Goal: Task Accomplishment & Management: Manage account settings

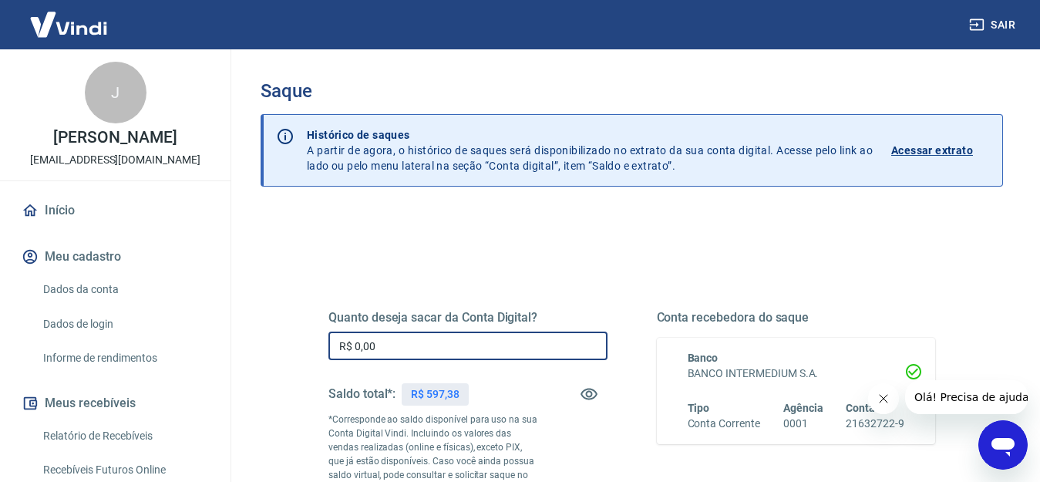
drag, startPoint x: 394, startPoint y: 350, endPoint x: 140, endPoint y: 335, distance: 253.9
click at [125, 351] on div "Sair J JAQUELINE AKINA NAKASHIMA plbr.cartuchos@gmail.com Início Meu cadastro D…" at bounding box center [520, 241] width 1040 height 482
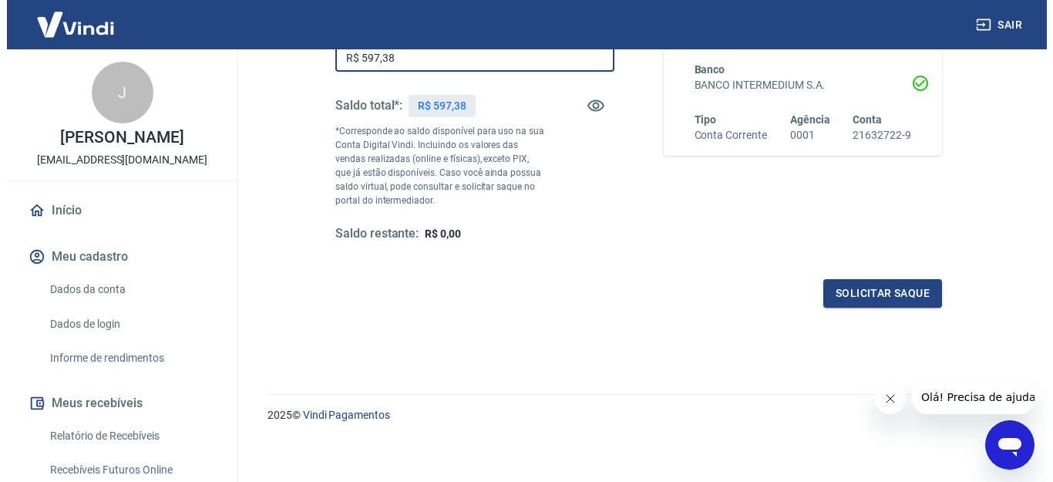
scroll to position [285, 0]
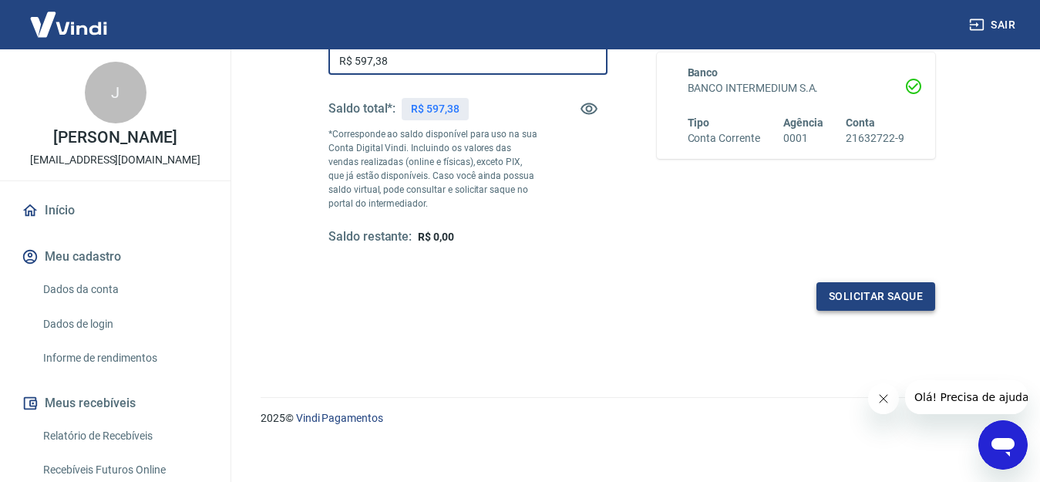
type input "R$ 597,38"
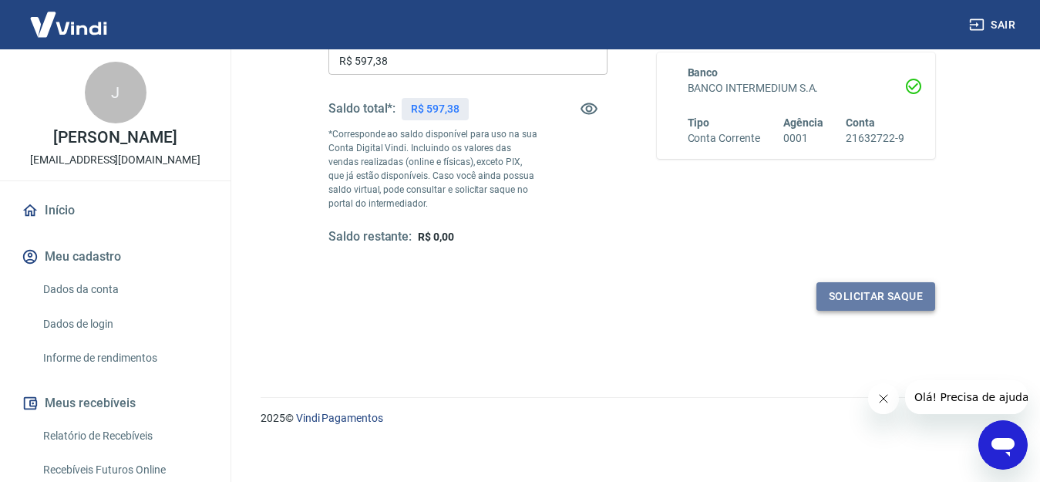
click at [852, 300] on button "Solicitar saque" at bounding box center [875, 296] width 119 height 29
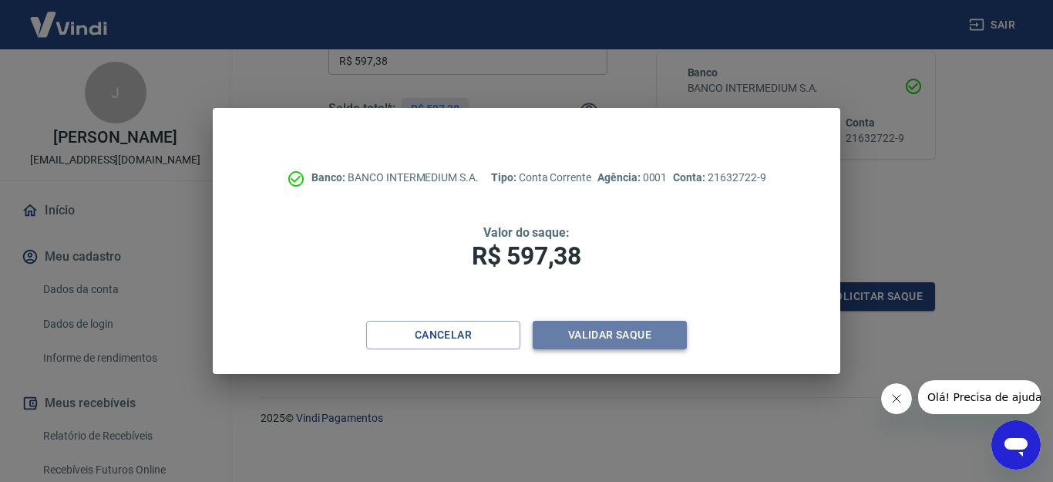
click at [643, 332] on button "Validar saque" at bounding box center [609, 335] width 154 height 29
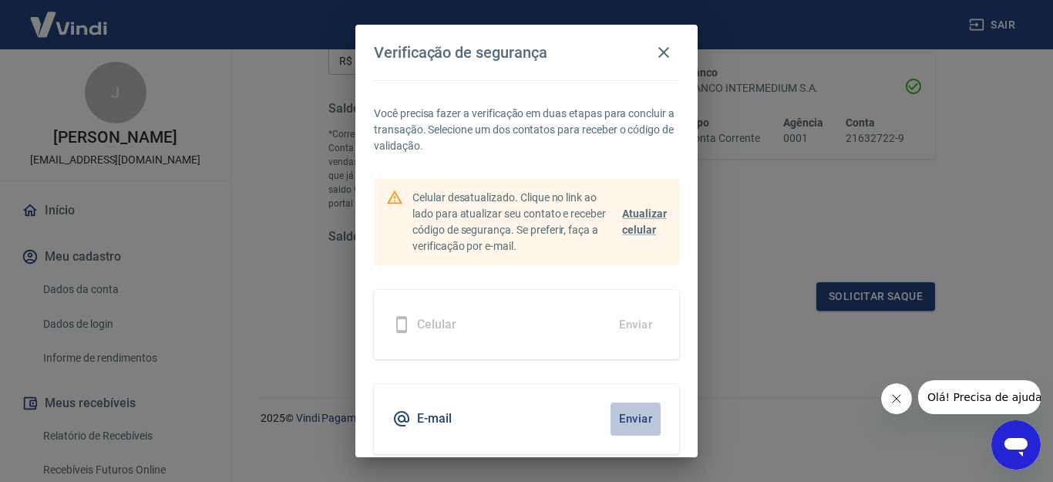
click at [625, 417] on button "Enviar" at bounding box center [635, 418] width 50 height 32
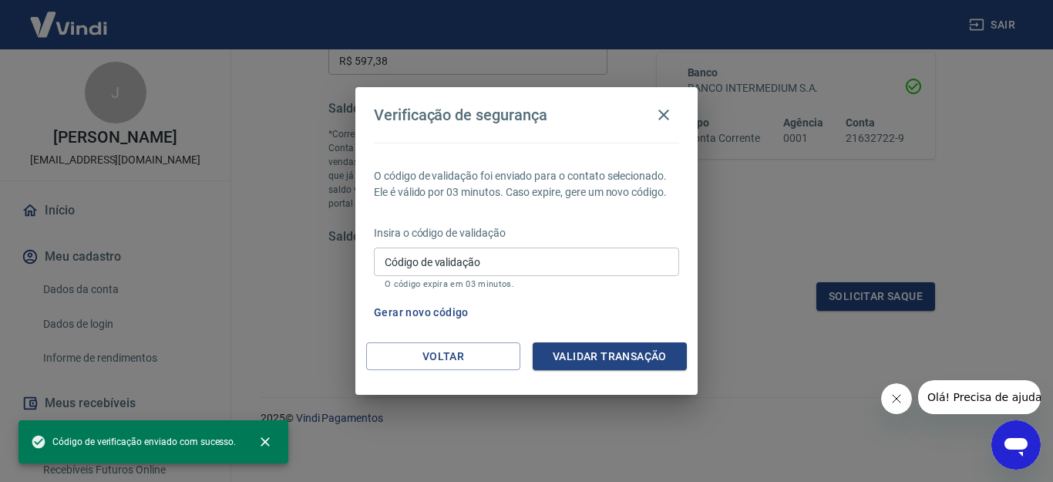
click at [502, 262] on input "Código de validação" at bounding box center [526, 261] width 305 height 29
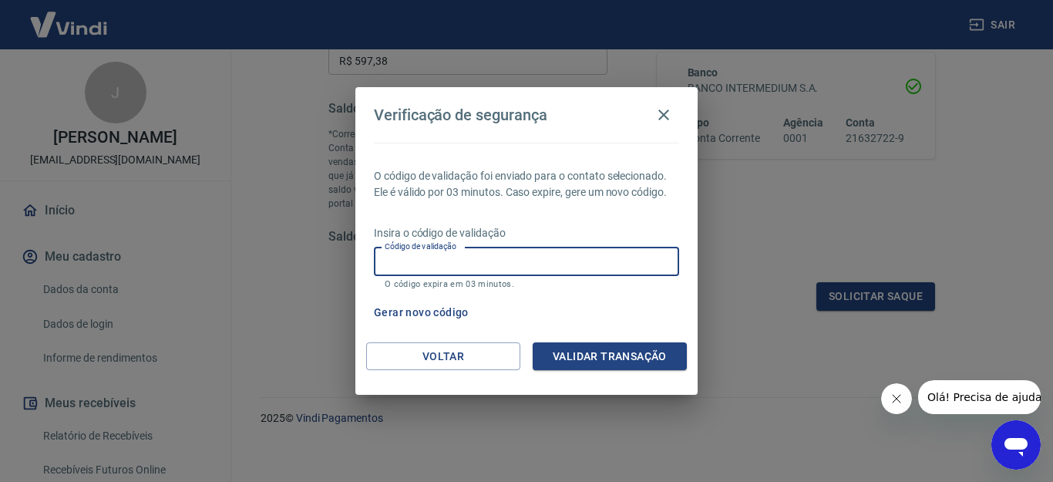
paste input "505206"
type input "505206"
click at [579, 360] on button "Validar transação" at bounding box center [609, 356] width 154 height 29
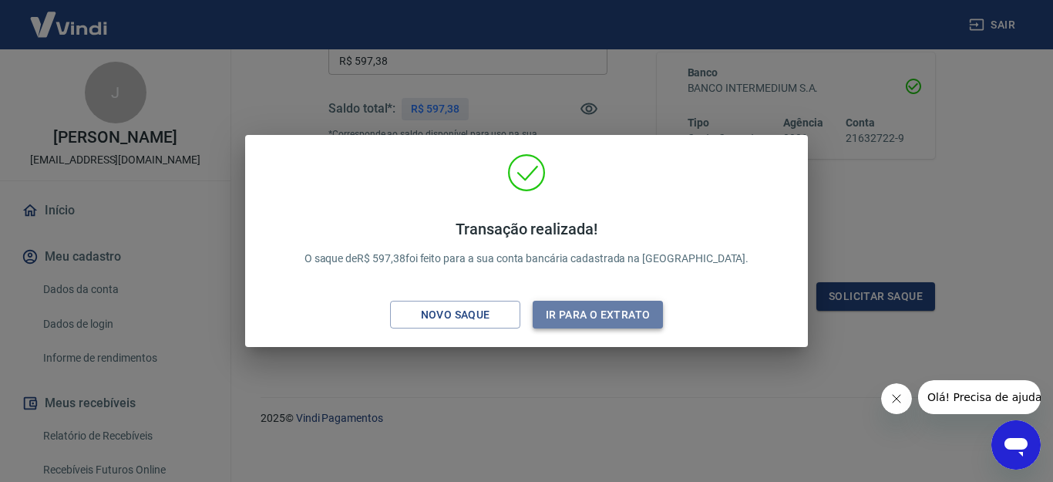
click at [569, 313] on button "Ir para o extrato" at bounding box center [597, 315] width 130 height 29
